Goal: Information Seeking & Learning: Learn about a topic

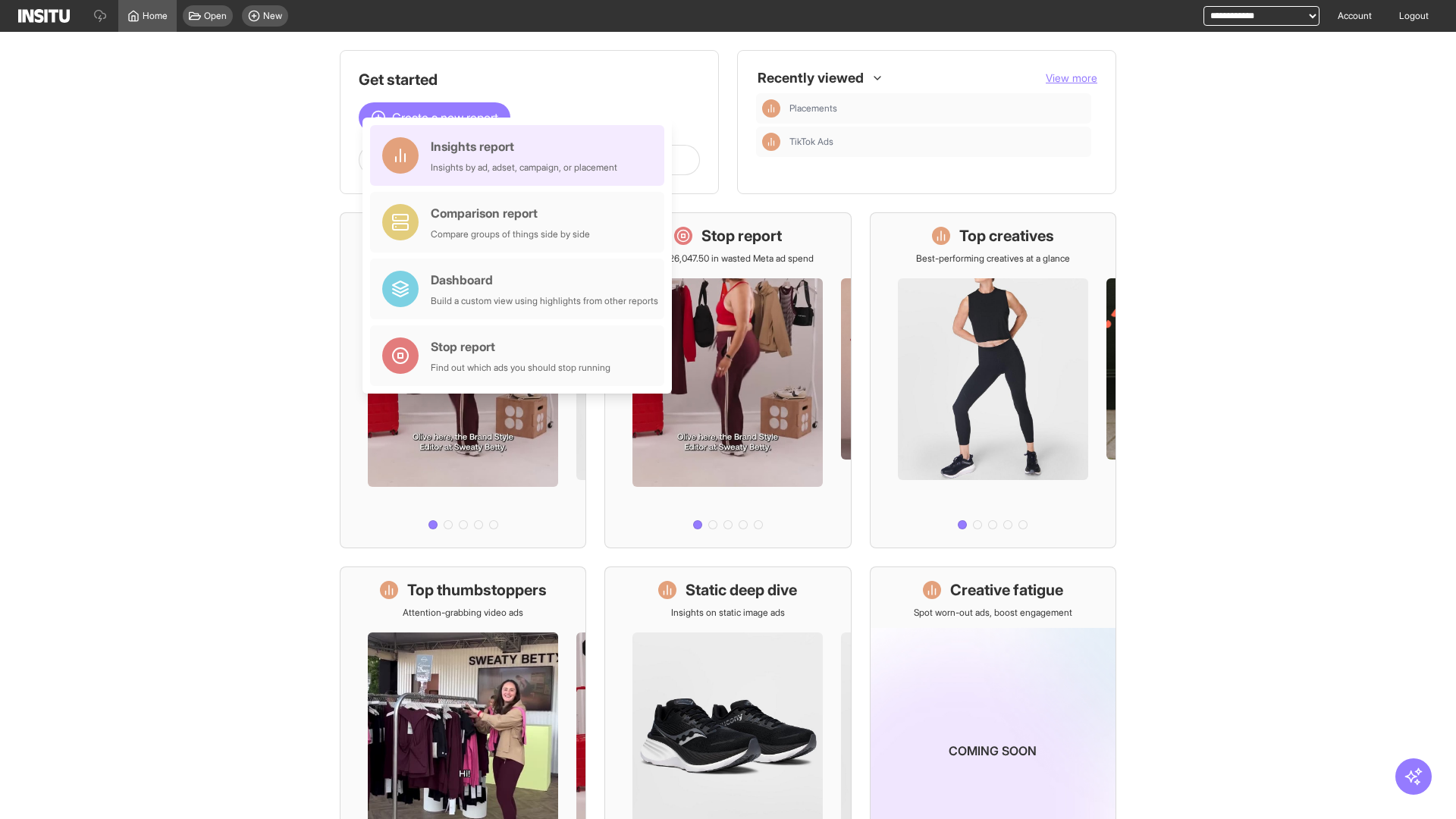
click at [521, 156] on div "Insights report Insights by ad, adset, campaign, or placement" at bounding box center [524, 156] width 186 height 37
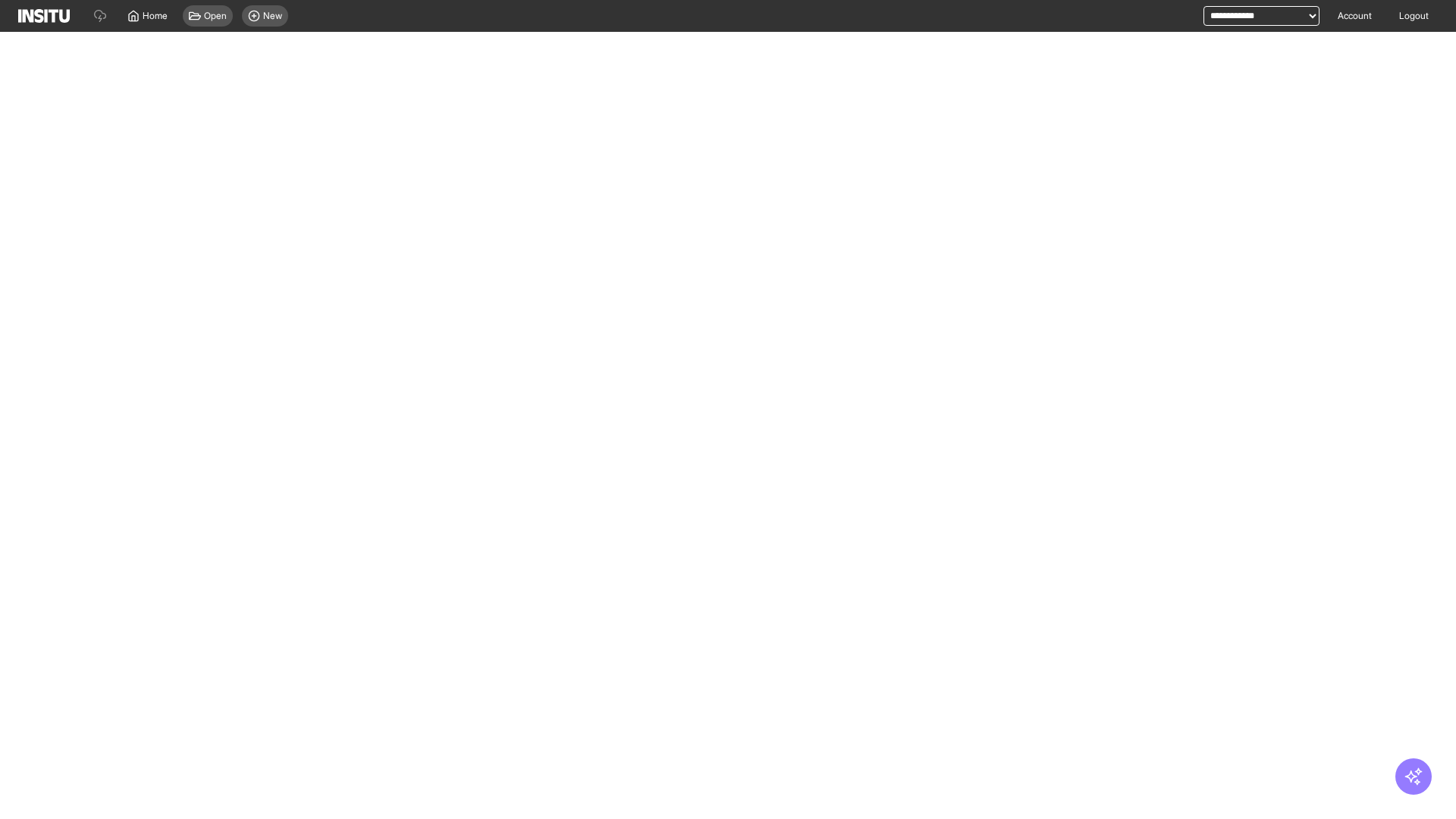
select select "**"
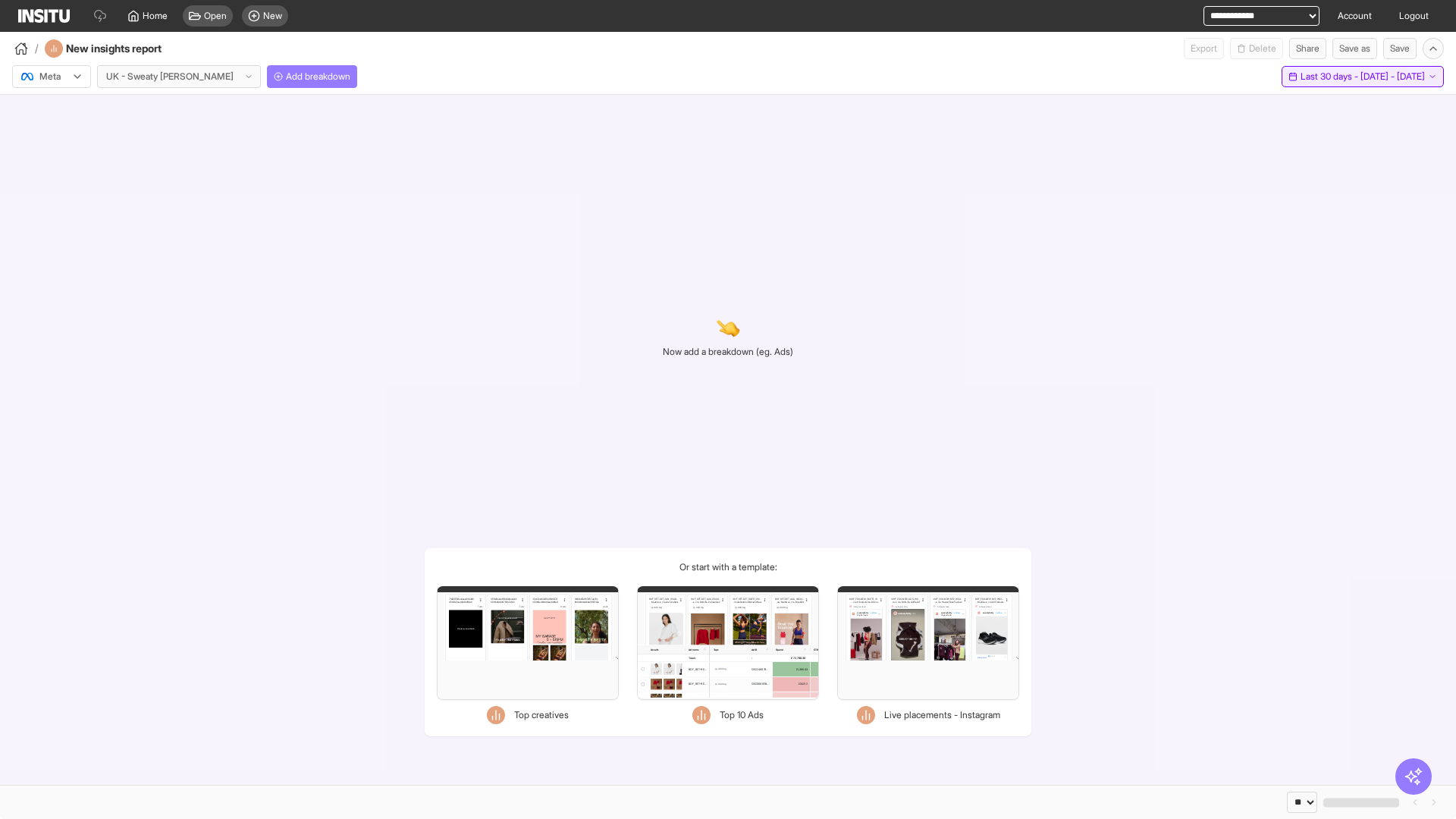
click at [1335, 77] on span "Last 30 days - [DATE] - [DATE]" at bounding box center [1363, 77] width 124 height 12
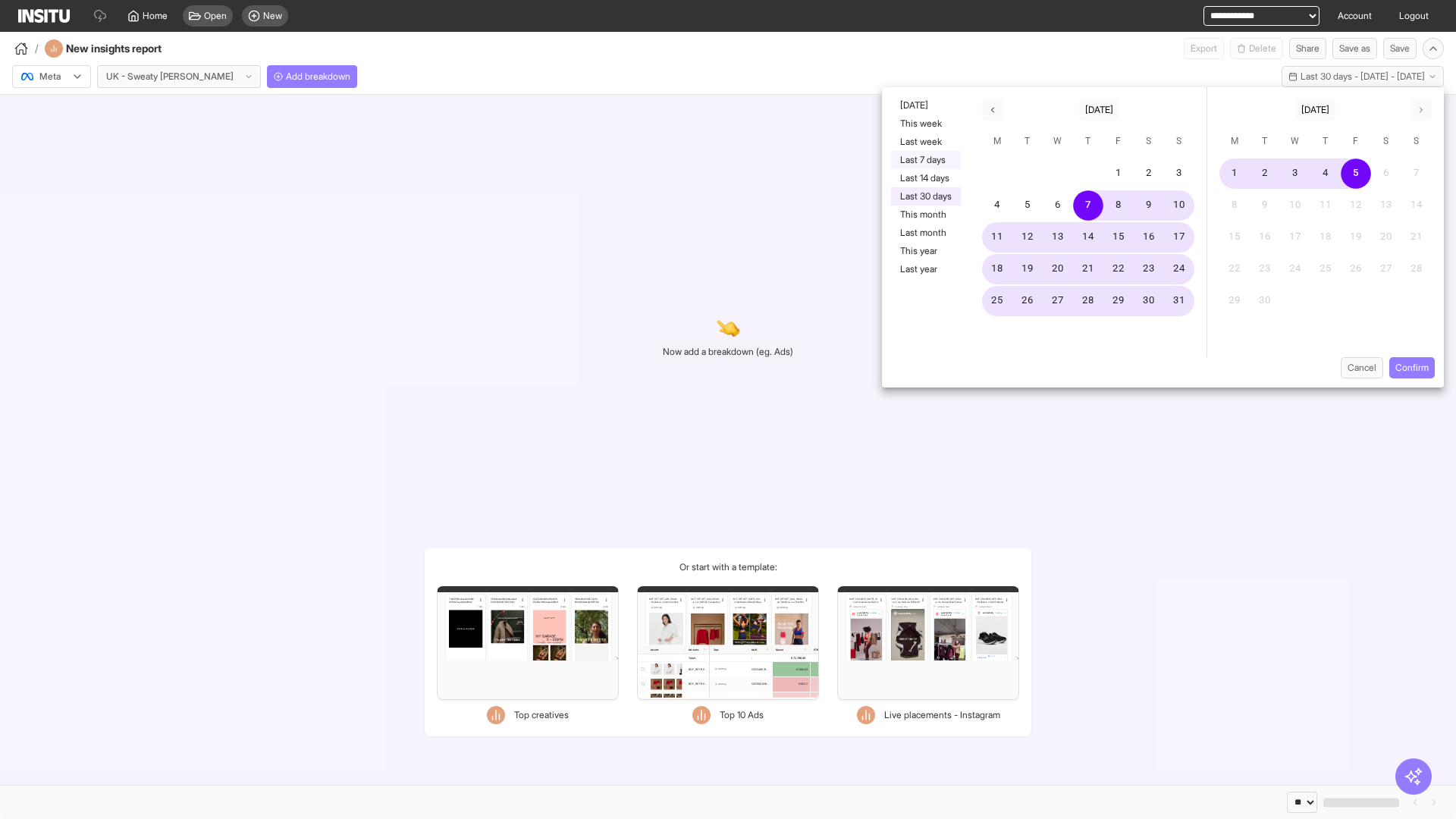
click at [924, 160] on button "Last 7 days" at bounding box center [926, 159] width 70 height 18
